Goal: Information Seeking & Learning: Learn about a topic

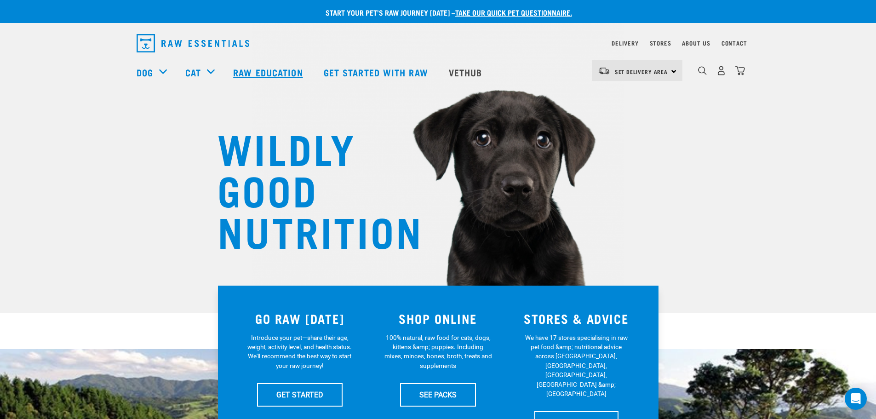
click at [256, 72] on link "Raw Education" at bounding box center [269, 72] width 90 height 37
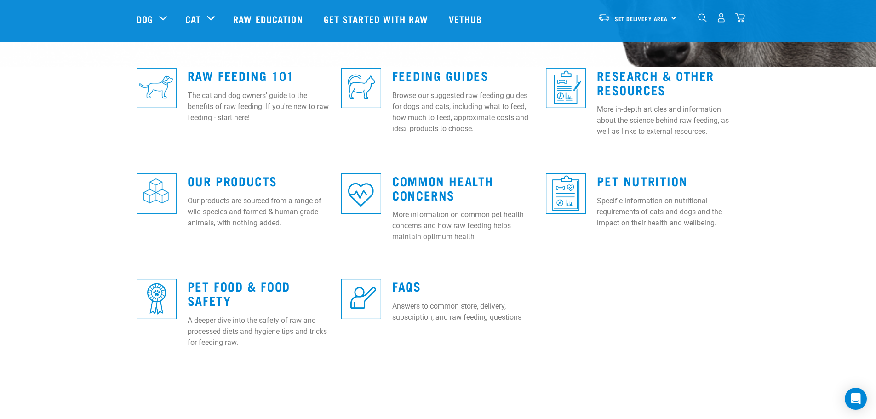
scroll to position [230, 0]
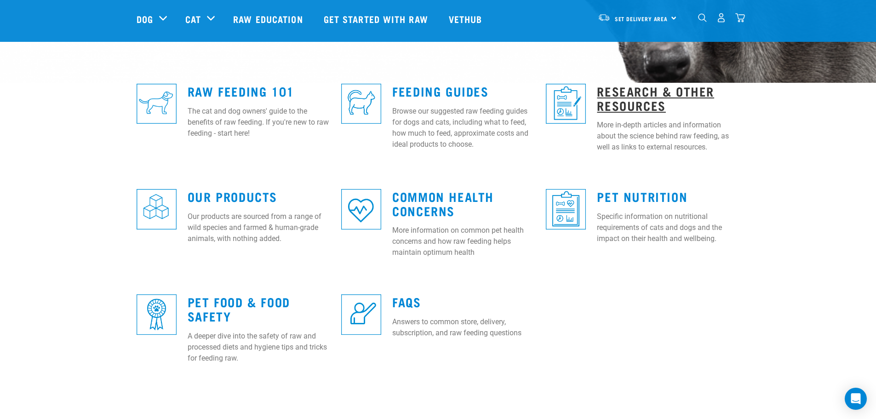
click at [639, 91] on link "Research & Other Resources" at bounding box center [655, 97] width 117 height 21
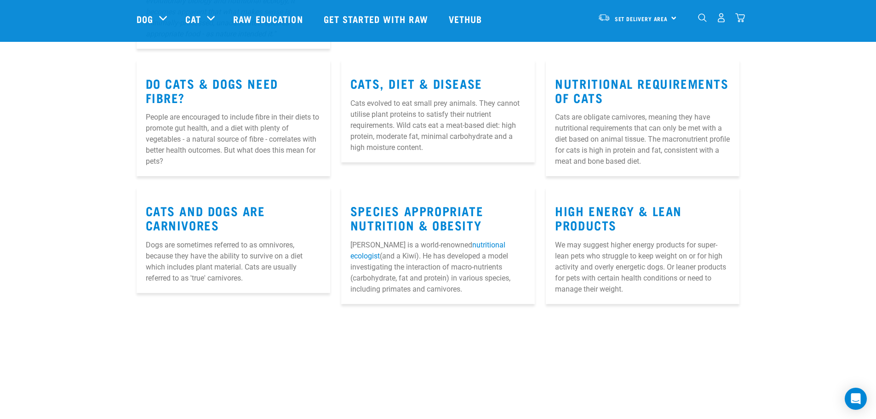
scroll to position [368, 0]
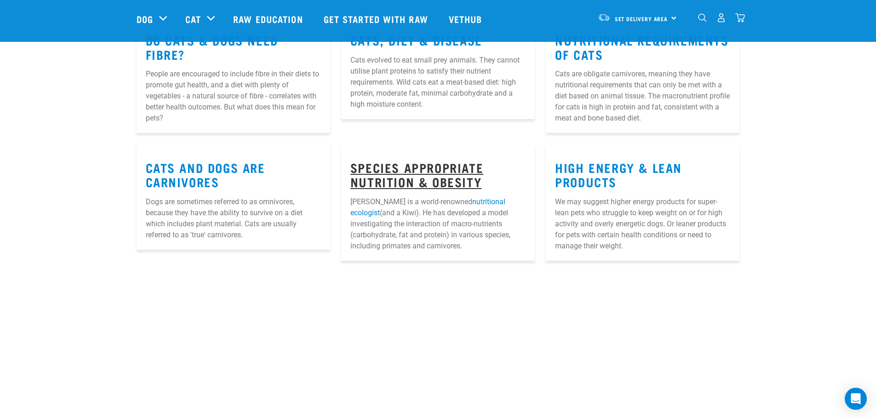
click at [448, 168] on link "Species Appropriate Nutrition & Obesity" at bounding box center [416, 174] width 133 height 21
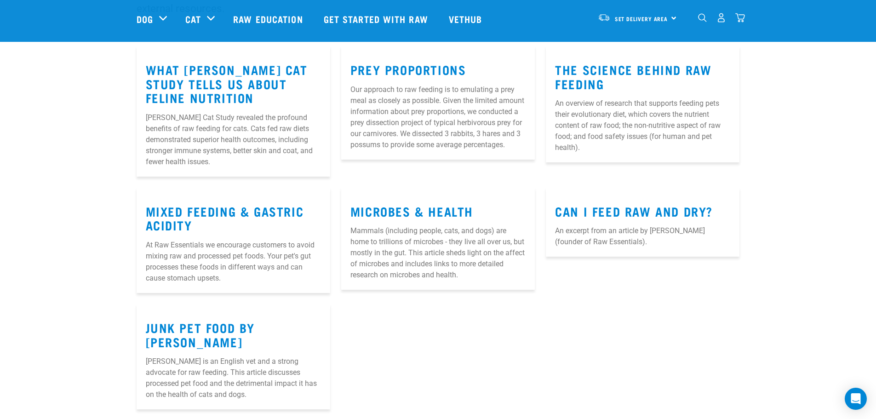
scroll to position [138, 0]
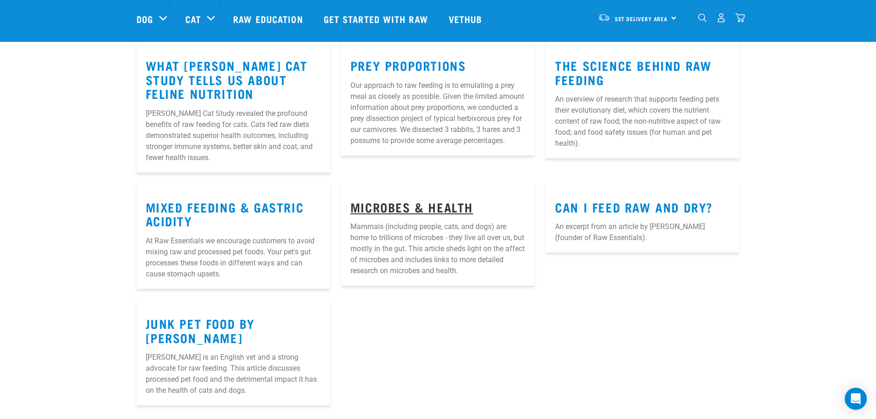
click at [427, 207] on link "Microbes & Health" at bounding box center [411, 206] width 123 height 7
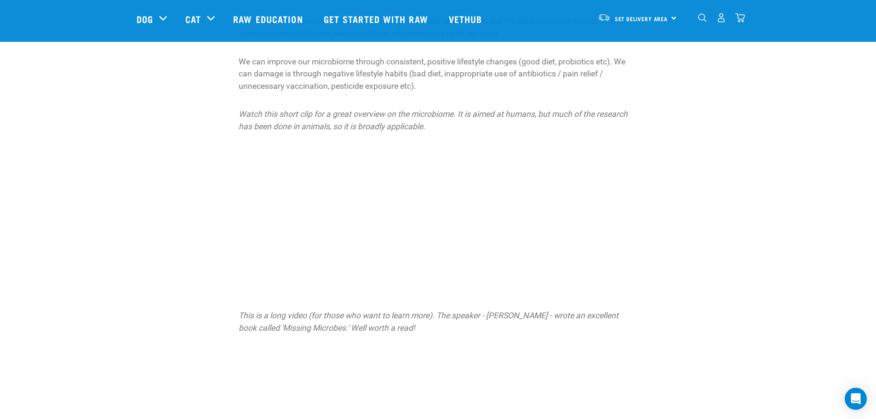
scroll to position [1150, 0]
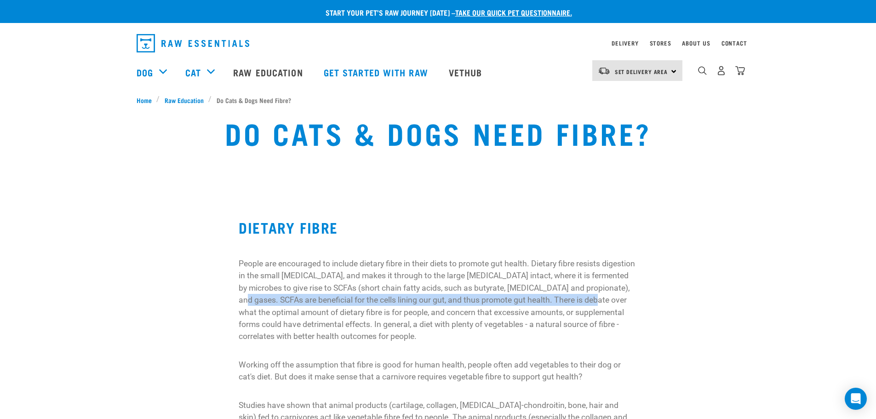
drag, startPoint x: 279, startPoint y: 301, endPoint x: 644, endPoint y: 306, distance: 364.7
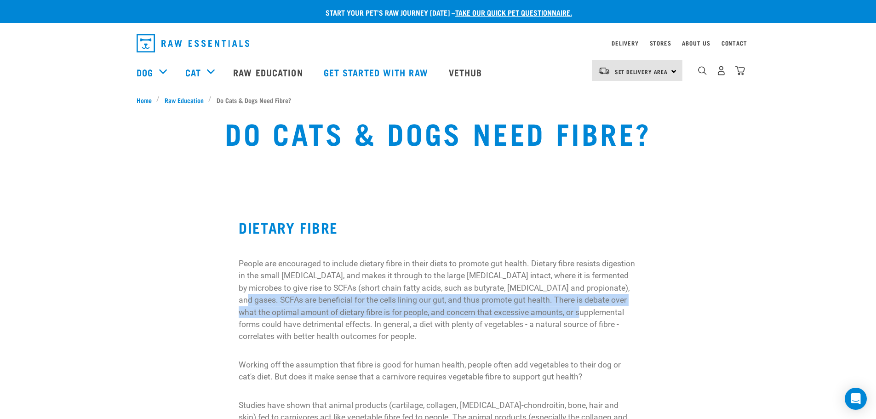
click at [484, 313] on p "People are encouraged to include dietary fibre in their diets to promote gut he…" at bounding box center [438, 300] width 399 height 85
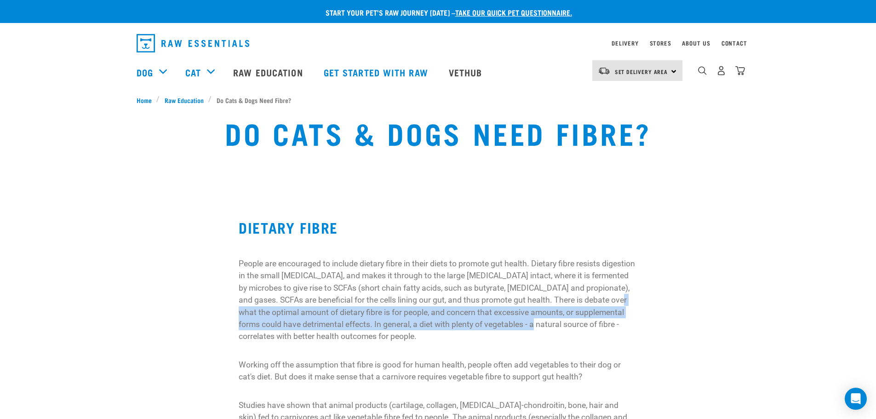
drag, startPoint x: 264, startPoint y: 315, endPoint x: 572, endPoint y: 326, distance: 308.3
click at [571, 326] on p "People are encouraged to include dietary fibre in their diets to promote gut he…" at bounding box center [438, 300] width 399 height 85
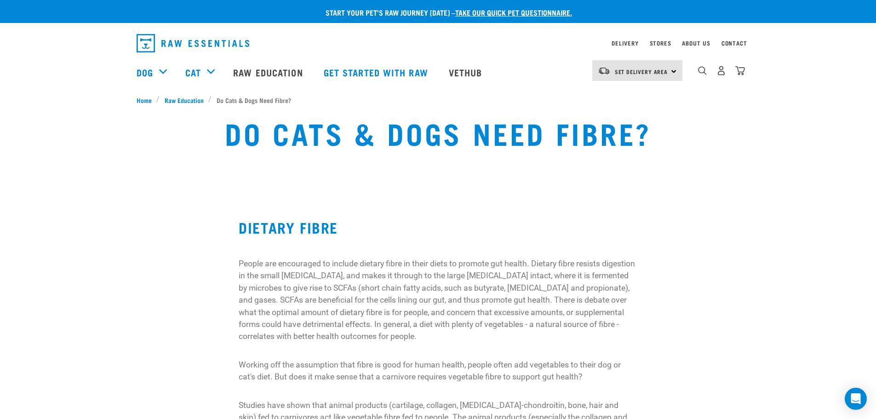
click at [286, 335] on p "People are encouraged to include dietary fibre in their diets to promote gut he…" at bounding box center [438, 300] width 399 height 85
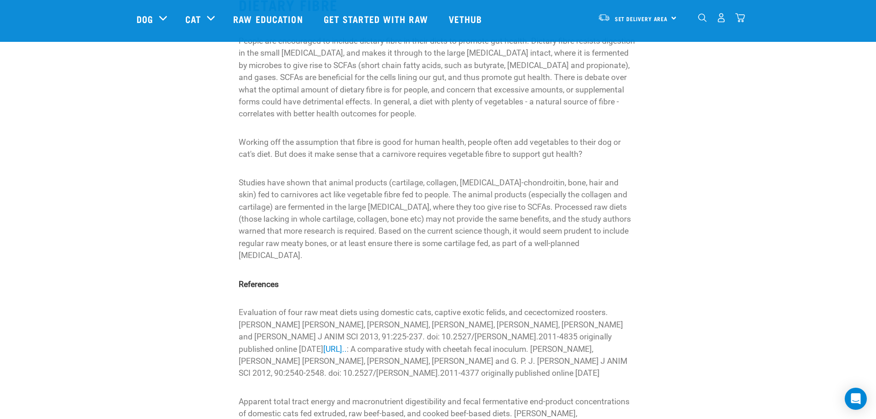
scroll to position [184, 0]
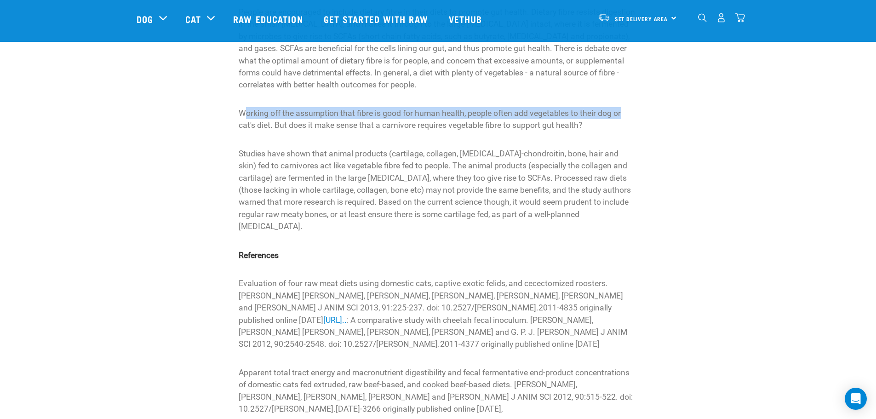
drag, startPoint x: 245, startPoint y: 113, endPoint x: 626, endPoint y: 118, distance: 380.8
click at [626, 118] on p "Working off the assumption that fibre is good for human health, people often ad…" at bounding box center [438, 119] width 399 height 24
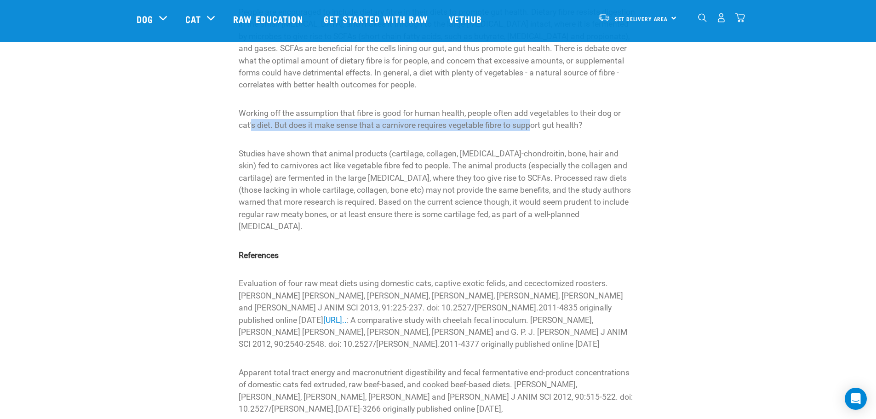
drag, startPoint x: 286, startPoint y: 121, endPoint x: 543, endPoint y: 122, distance: 256.1
click at [540, 122] on p "Working off the assumption that fibre is good for human health, people often ad…" at bounding box center [438, 119] width 399 height 24
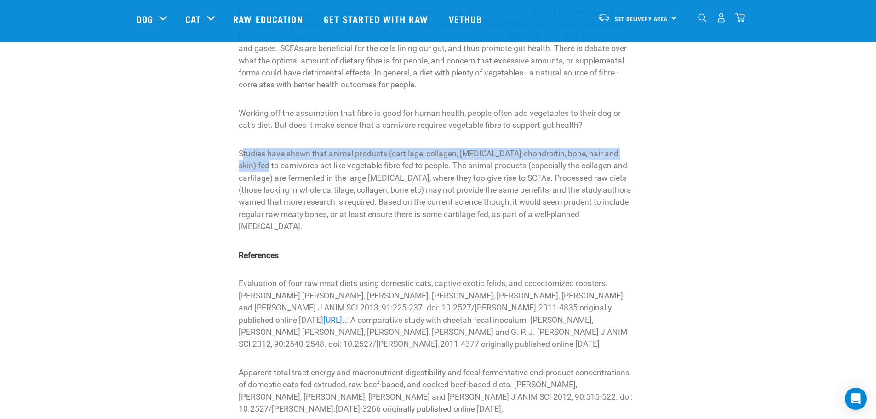
drag, startPoint x: 244, startPoint y: 154, endPoint x: 642, endPoint y: 160, distance: 397.4
click at [642, 159] on div "DIETARY FIBRE People are encouraged to include dietary fibre in their diets to …" at bounding box center [438, 184] width 410 height 475
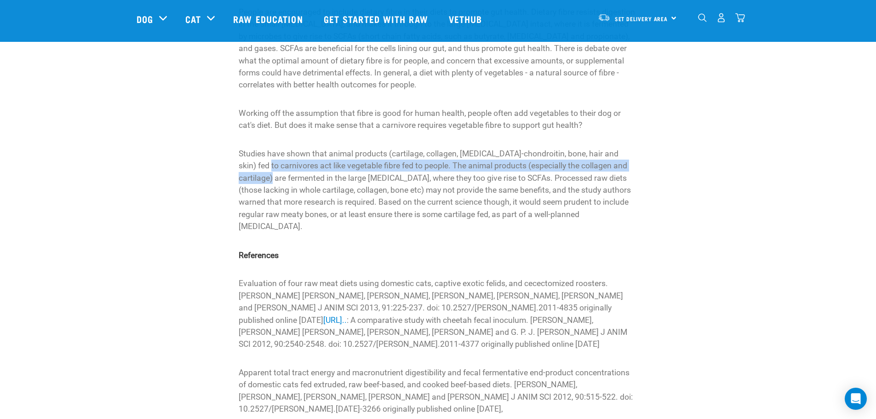
drag, startPoint x: 238, startPoint y: 165, endPoint x: 652, endPoint y: 166, distance: 413.4
click at [652, 166] on div "DIETARY FIBRE People are encouraged to include dietary fibre in their diets to …" at bounding box center [438, 184] width 614 height 475
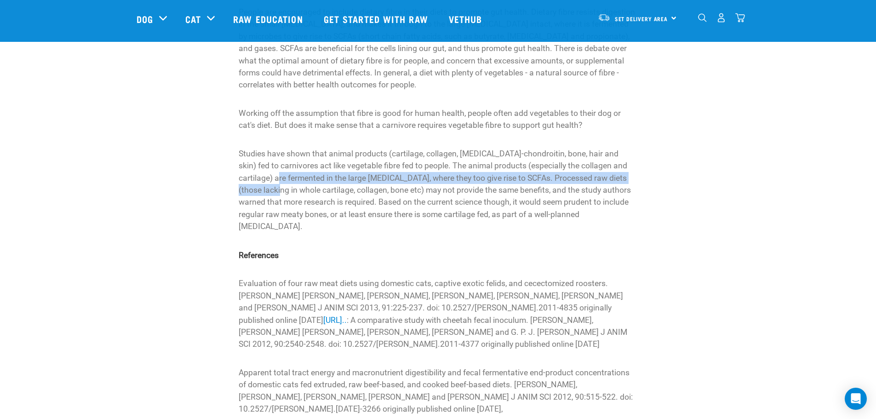
drag, startPoint x: 309, startPoint y: 178, endPoint x: 650, endPoint y: 183, distance: 341.3
click at [650, 183] on div "DIETARY FIBRE People are encouraged to include dietary fibre in their diets to …" at bounding box center [438, 184] width 614 height 475
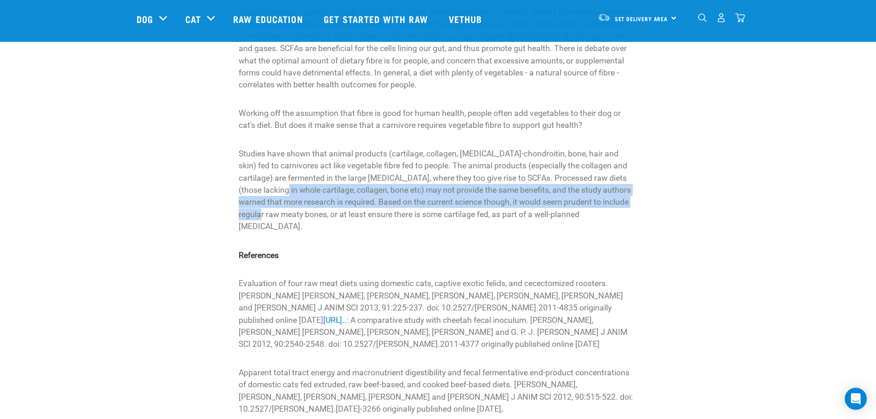
drag, startPoint x: 315, startPoint y: 190, endPoint x: 662, endPoint y: 198, distance: 346.8
click at [662, 198] on div "DIETARY FIBRE People are encouraged to include dietary fibre in their diets to …" at bounding box center [438, 184] width 614 height 475
click at [233, 206] on div "DIETARY FIBRE People are encouraged to include dietary fibre in their diets to …" at bounding box center [438, 184] width 410 height 475
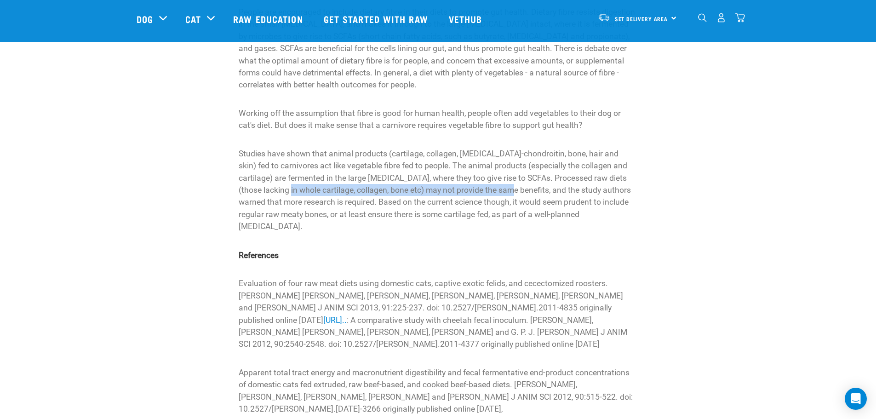
drag, startPoint x: 247, startPoint y: 192, endPoint x: 477, endPoint y: 194, distance: 229.9
click at [477, 193] on p "Studies have shown that animal products (cartilage, collagen, glucosamine-chond…" at bounding box center [438, 190] width 399 height 85
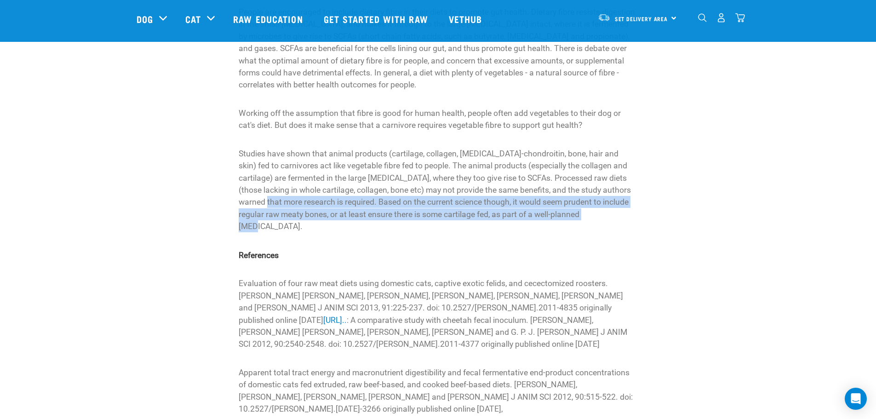
drag, startPoint x: 239, startPoint y: 202, endPoint x: 646, endPoint y: 210, distance: 407.0
click at [646, 210] on div "DIETARY FIBRE People are encouraged to include dietary fibre in their diets to …" at bounding box center [438, 184] width 614 height 475
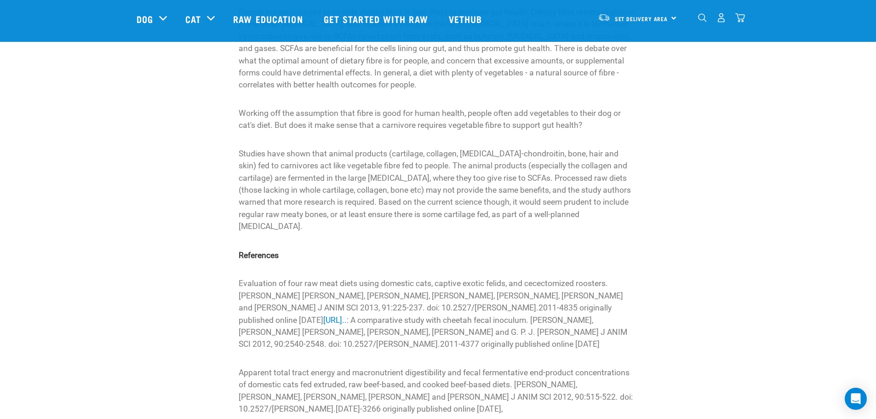
click at [263, 227] on div "DIETARY FIBRE People are encouraged to include dietary fibre in their diets to …" at bounding box center [438, 191] width 399 height 448
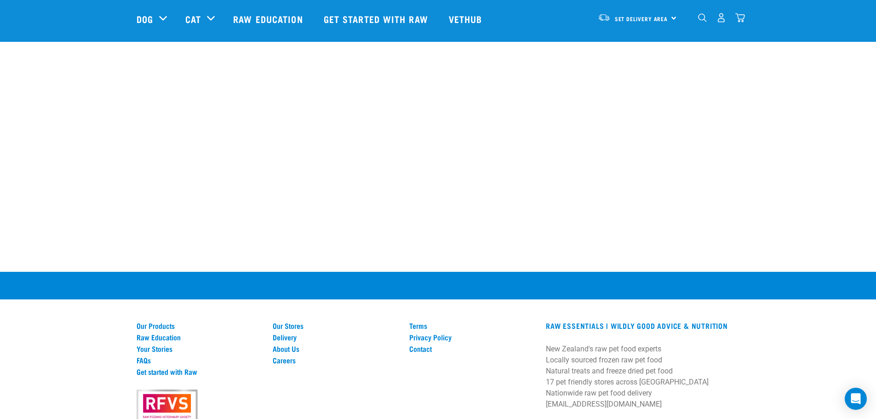
scroll to position [690, 0]
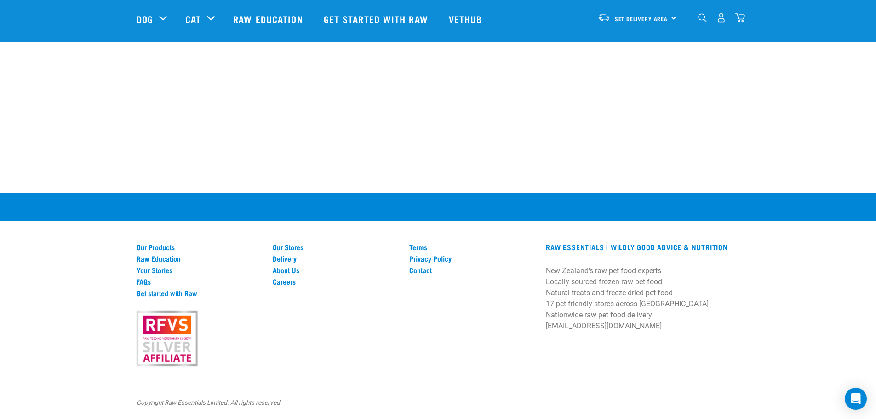
scroll to position [668, 0]
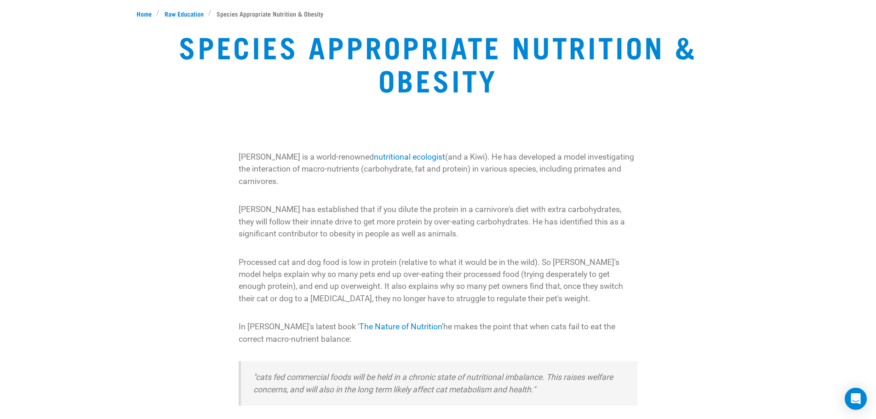
scroll to position [92, 0]
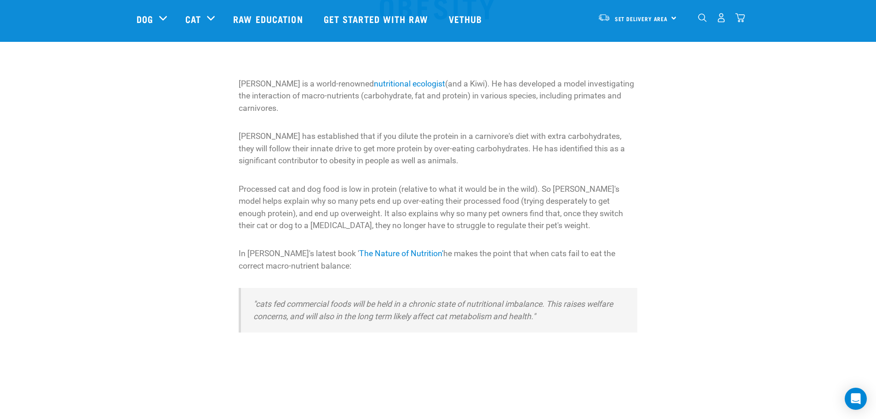
click at [457, 138] on p "[PERSON_NAME] has established that if you dilute the protein in a carnivore's d…" at bounding box center [438, 148] width 399 height 36
